Goal: Task Accomplishment & Management: Complete application form

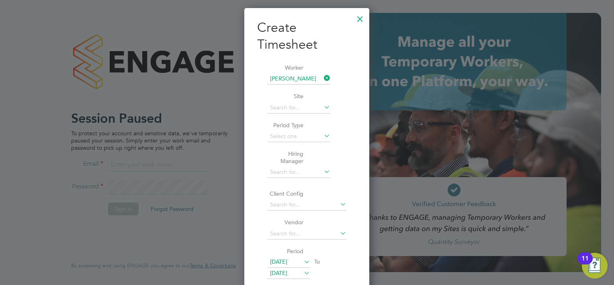
scroll to position [495, 125]
click at [358, 22] on div at bounding box center [360, 17] width 14 height 14
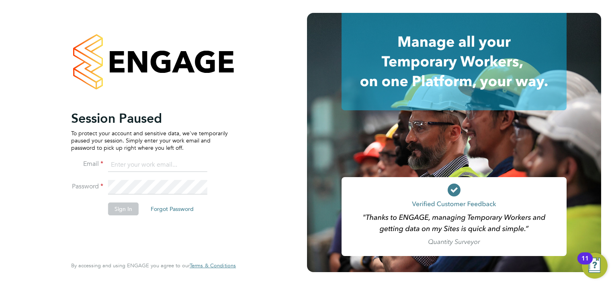
click at [363, 15] on icon at bounding box center [454, 61] width 225 height 97
click at [357, 21] on icon at bounding box center [454, 61] width 225 height 97
click at [362, 18] on icon at bounding box center [454, 61] width 225 height 97
click at [360, 18] on icon at bounding box center [454, 61] width 225 height 97
drag, startPoint x: 307, startPoint y: 80, endPoint x: 343, endPoint y: 6, distance: 82.0
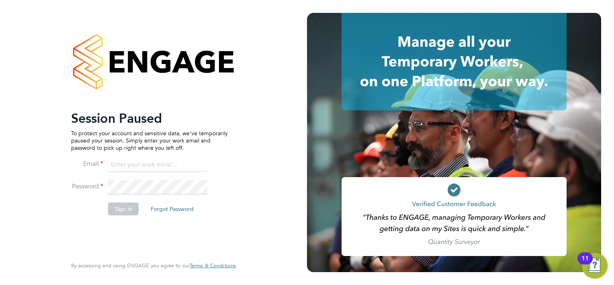
click at [307, 79] on div at bounding box center [454, 61] width 294 height 97
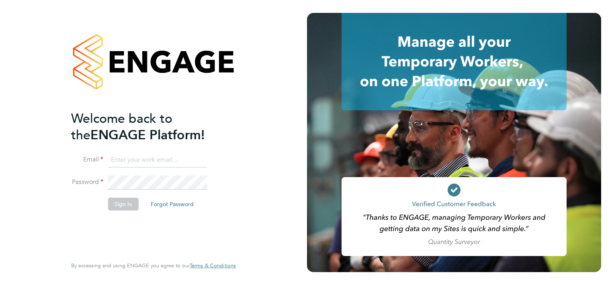
click at [154, 154] on input at bounding box center [157, 160] width 99 height 14
type input "william.brown@hays.com"
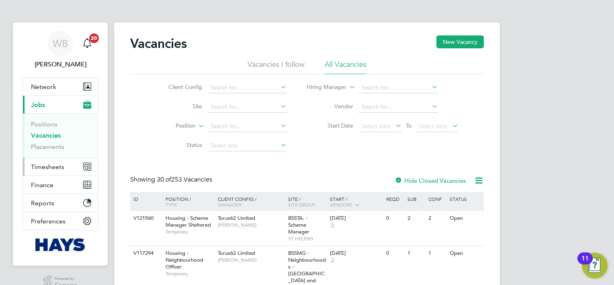
click at [48, 163] on span "Timesheets" at bounding box center [47, 167] width 33 height 8
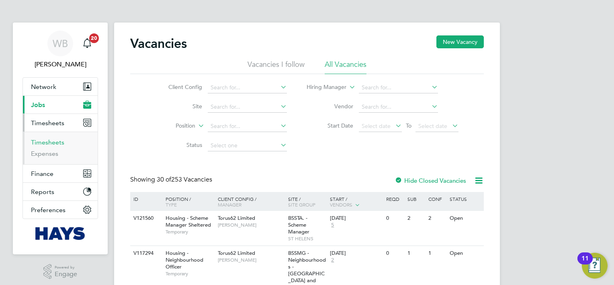
click at [59, 143] on link "Timesheets" at bounding box center [47, 142] width 33 height 8
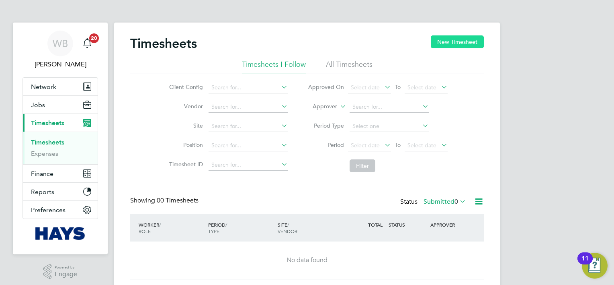
click at [449, 41] on button "New Timesheet" at bounding box center [457, 41] width 53 height 13
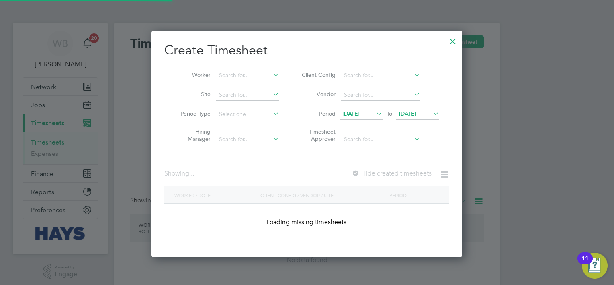
scroll to position [226, 311]
click at [237, 69] on li "Worker" at bounding box center [226, 75] width 125 height 19
click at [246, 74] on input at bounding box center [247, 75] width 63 height 11
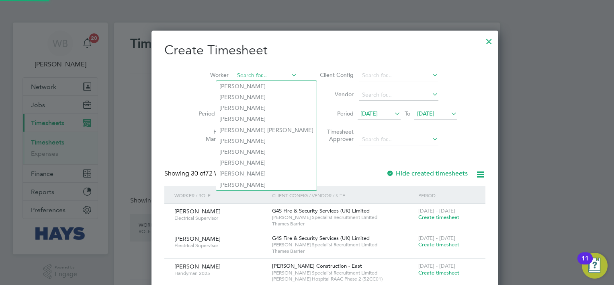
scroll to position [1485, 311]
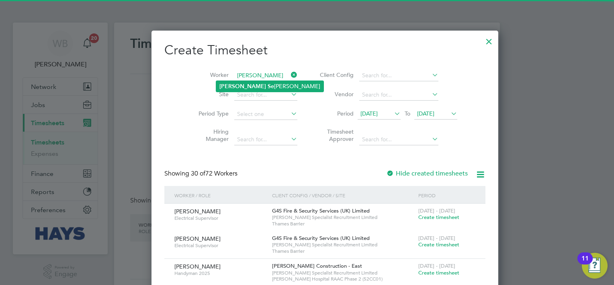
click at [262, 87] on li "[PERSON_NAME] [PERSON_NAME]" at bounding box center [269, 86] width 107 height 11
type input "[PERSON_NAME]"
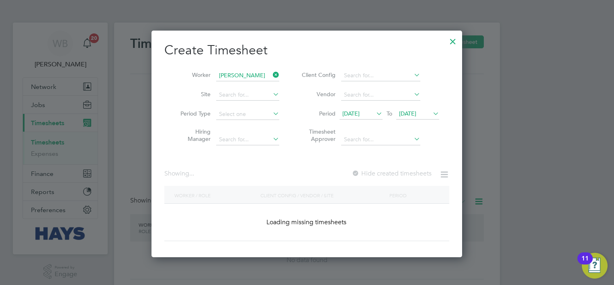
scroll to position [216, 311]
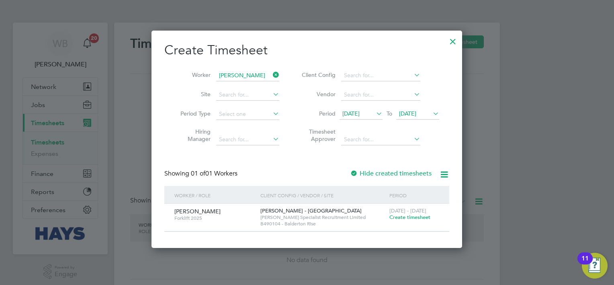
click at [409, 176] on label "Hide created timesheets" at bounding box center [391, 173] width 82 height 8
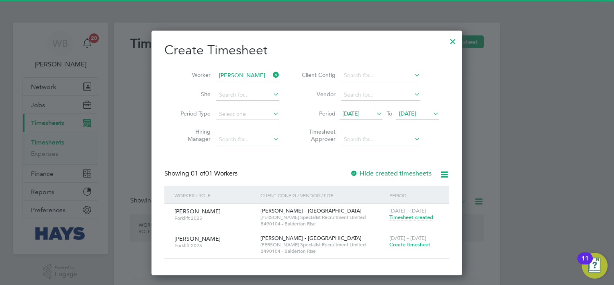
scroll to position [244, 311]
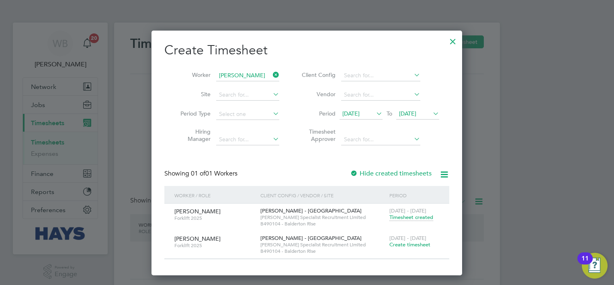
click at [419, 219] on span "Timesheet created" at bounding box center [412, 216] width 44 height 7
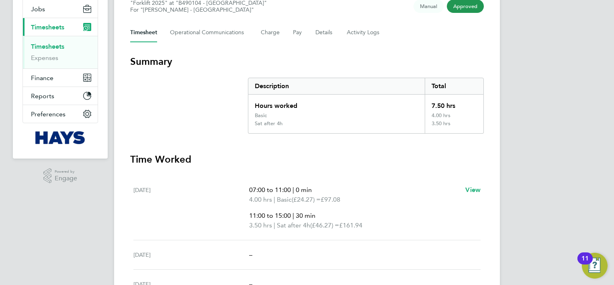
scroll to position [108, 0]
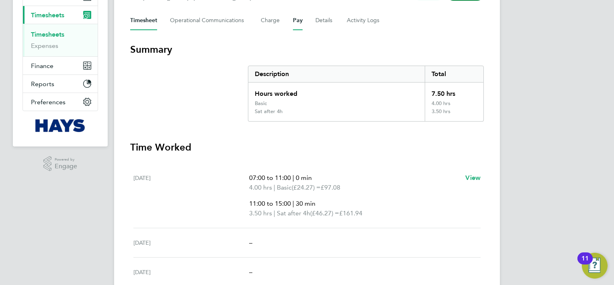
click at [297, 22] on button "Pay" at bounding box center [298, 20] width 10 height 19
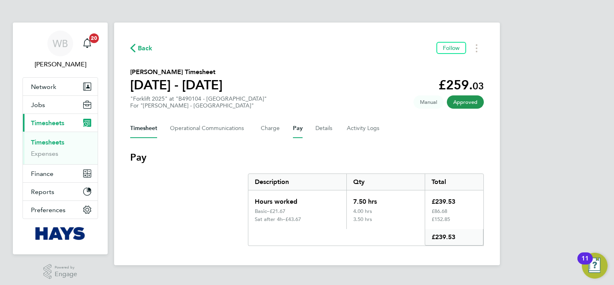
click at [146, 127] on button "Timesheet" at bounding box center [143, 128] width 27 height 19
